Goal: Transaction & Acquisition: Download file/media

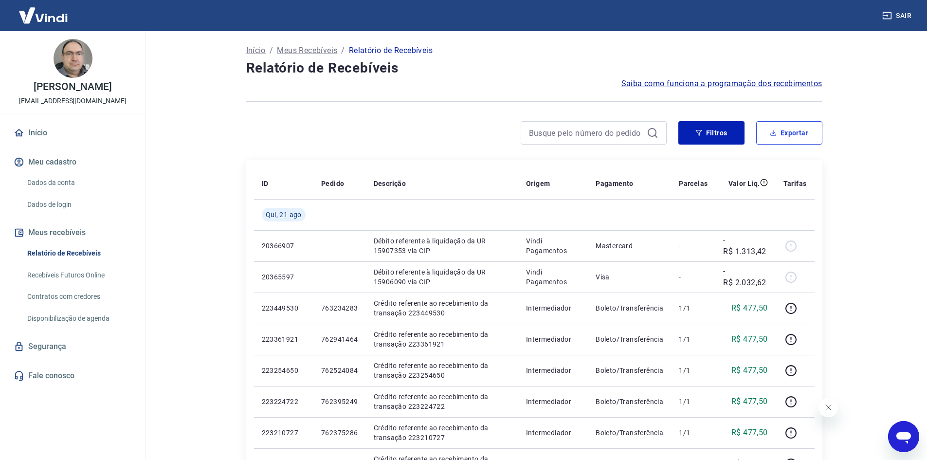
click at [774, 130] on icon "button" at bounding box center [773, 132] width 7 height 7
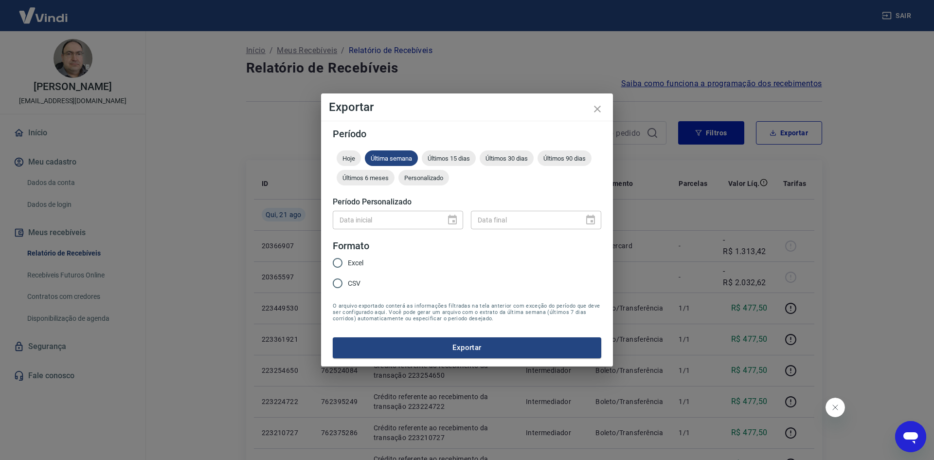
click at [354, 261] on span "Excel" at bounding box center [356, 263] width 16 height 10
click at [348, 261] on input "Excel" at bounding box center [337, 263] width 20 height 20
radio input "true"
click at [509, 353] on button "Exportar" at bounding box center [467, 347] width 269 height 20
